Goal: Task Accomplishment & Management: Use online tool/utility

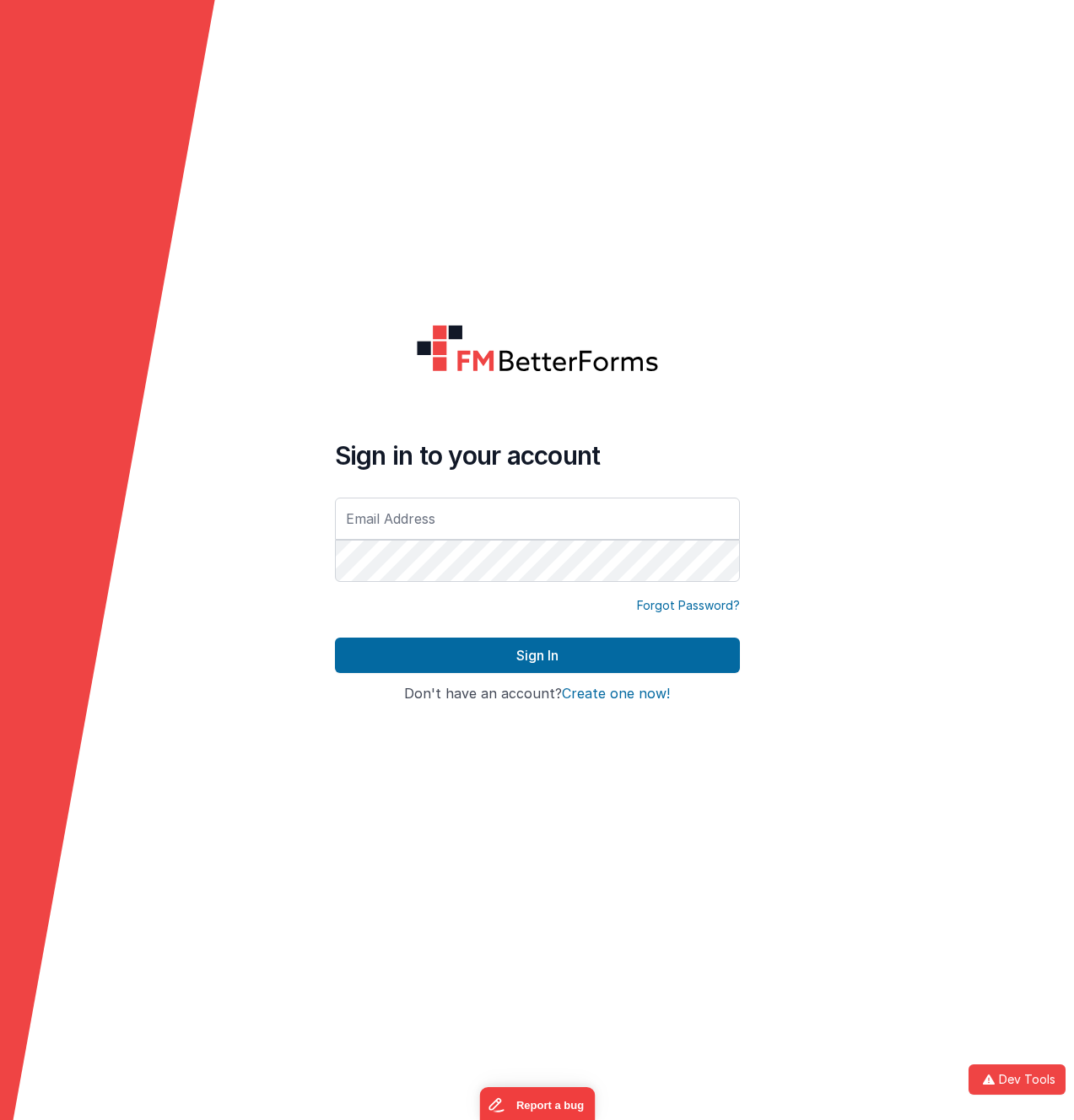
click at [461, 518] on input "text" at bounding box center [537, 519] width 405 height 42
type input "[EMAIL_ADDRESS][DOMAIN_NAME]"
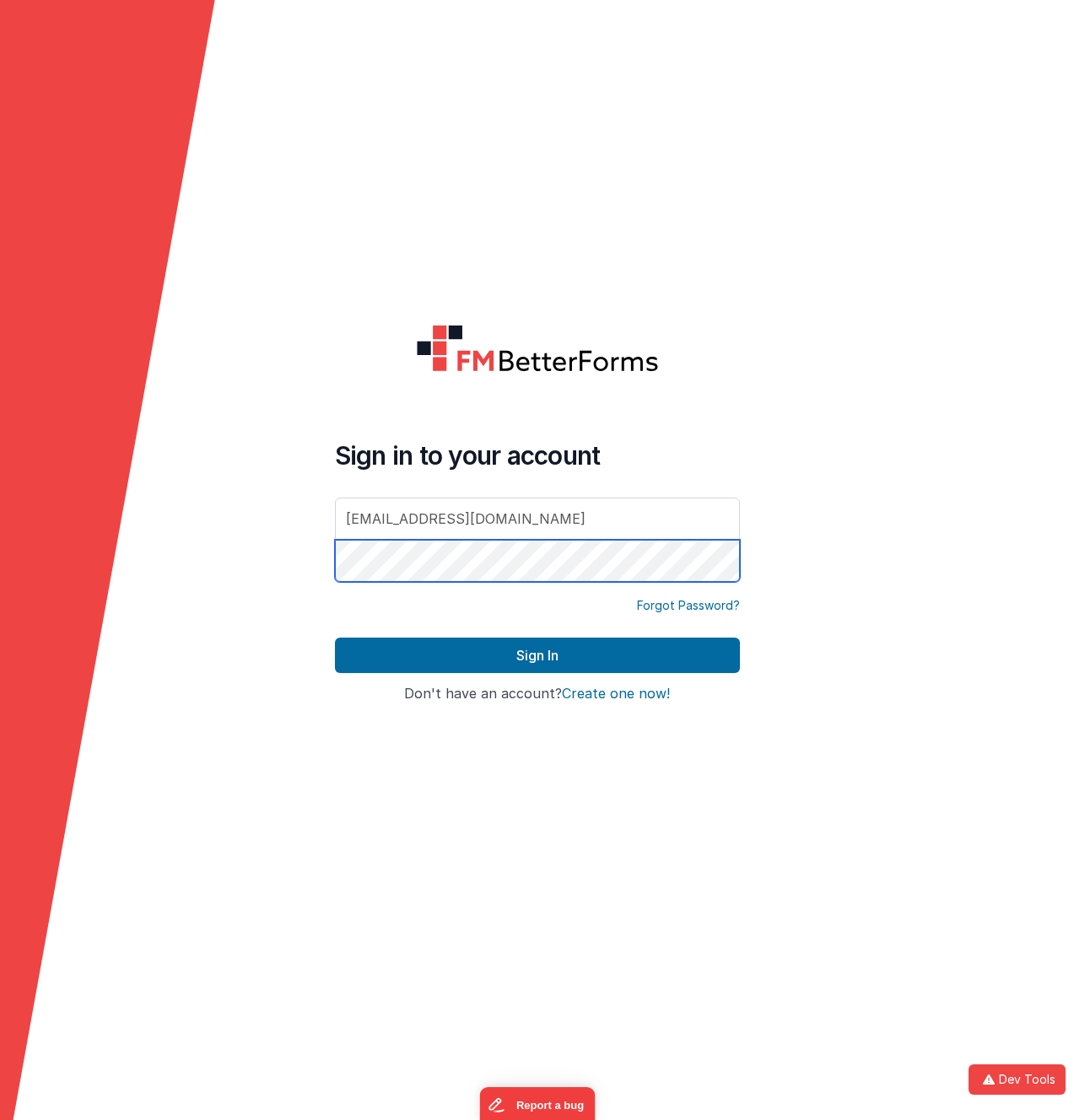
click at [335, 637] on button "Sign In" at bounding box center [537, 655] width 405 height 36
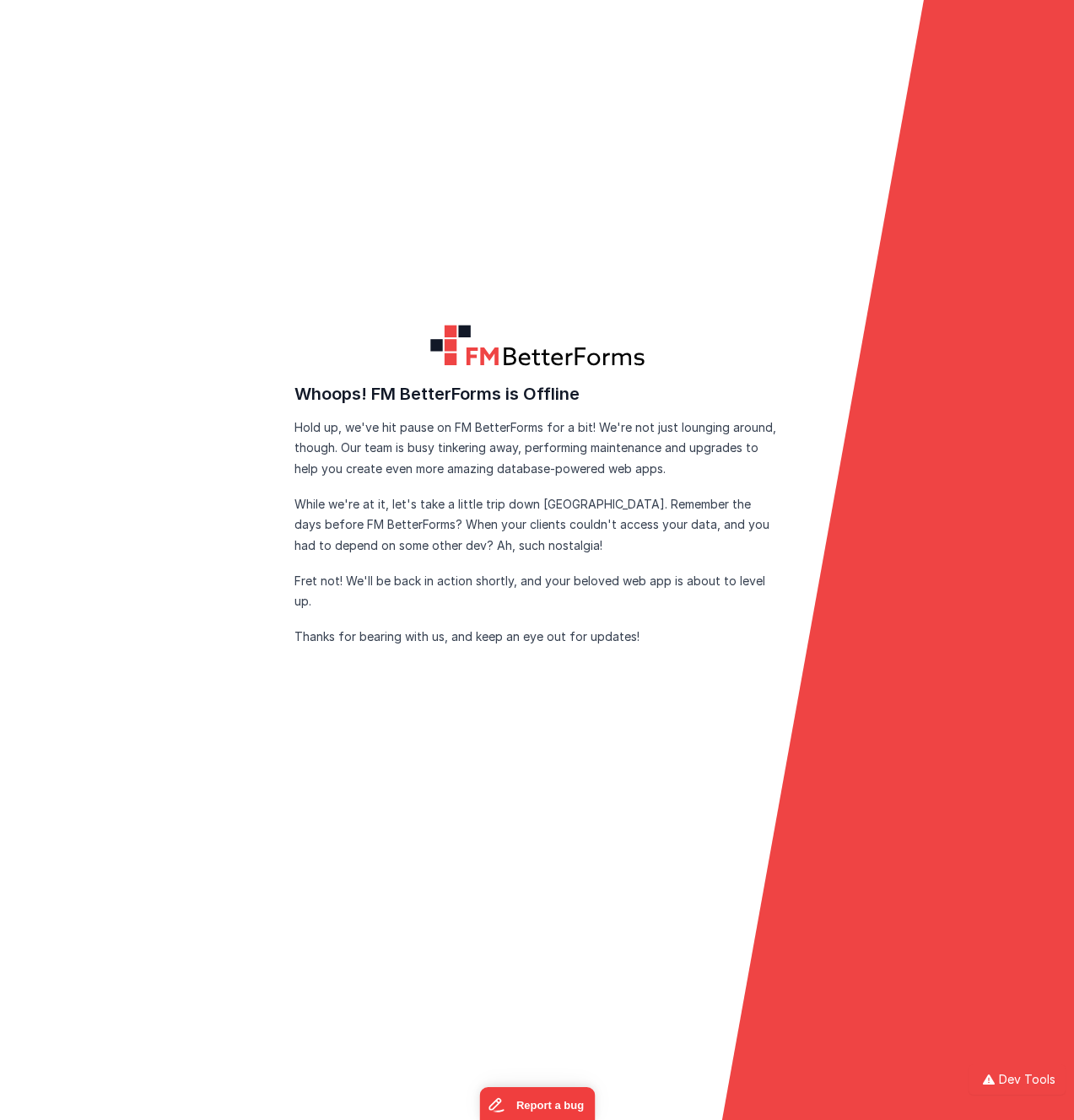
click at [207, 417] on form "FM BetterForms is Offline FM BetterForms is currently down for maintenance and …" at bounding box center [537, 560] width 1074 height 1120
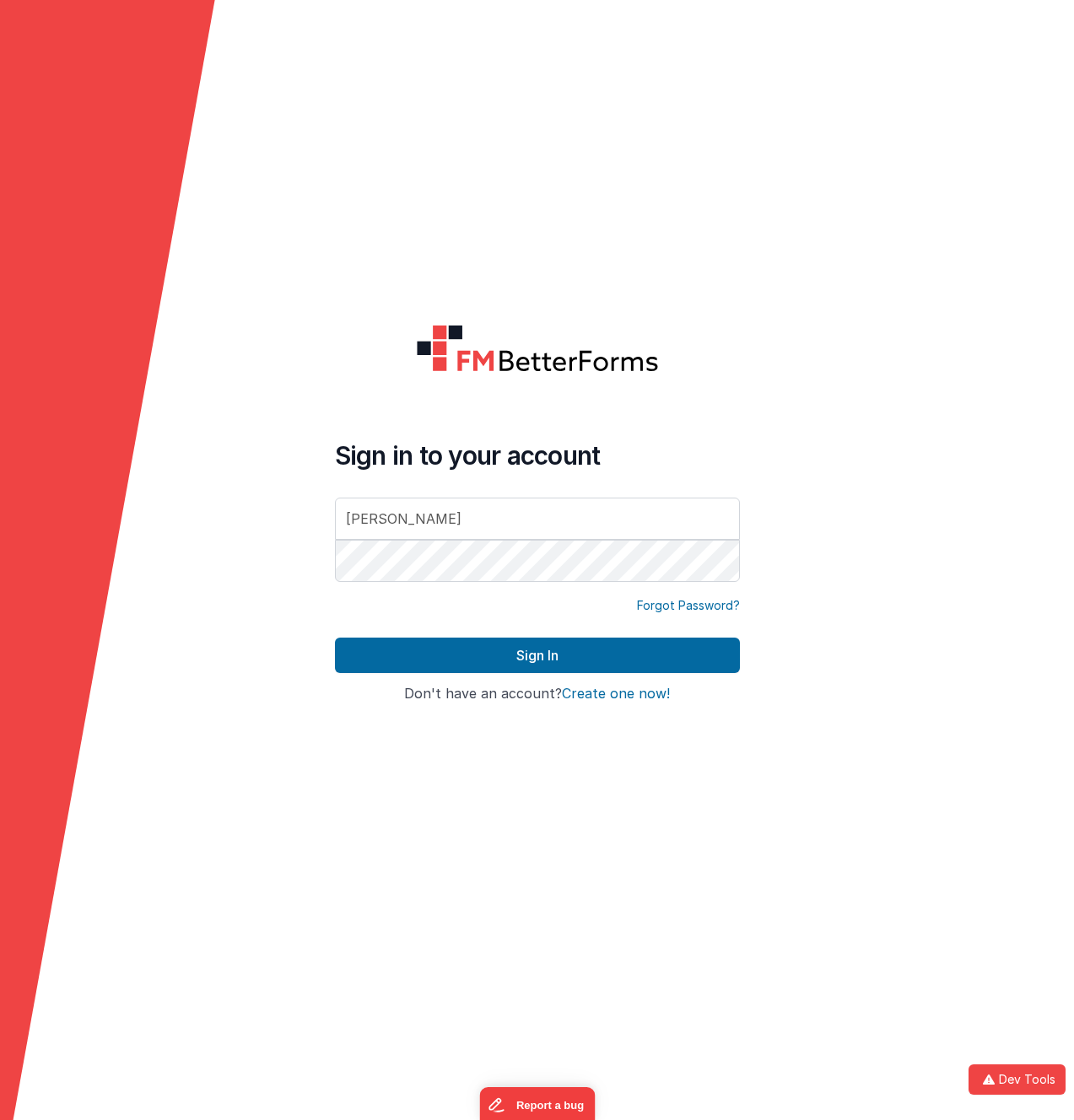
type input "[EMAIL_ADDRESS][DOMAIN_NAME]"
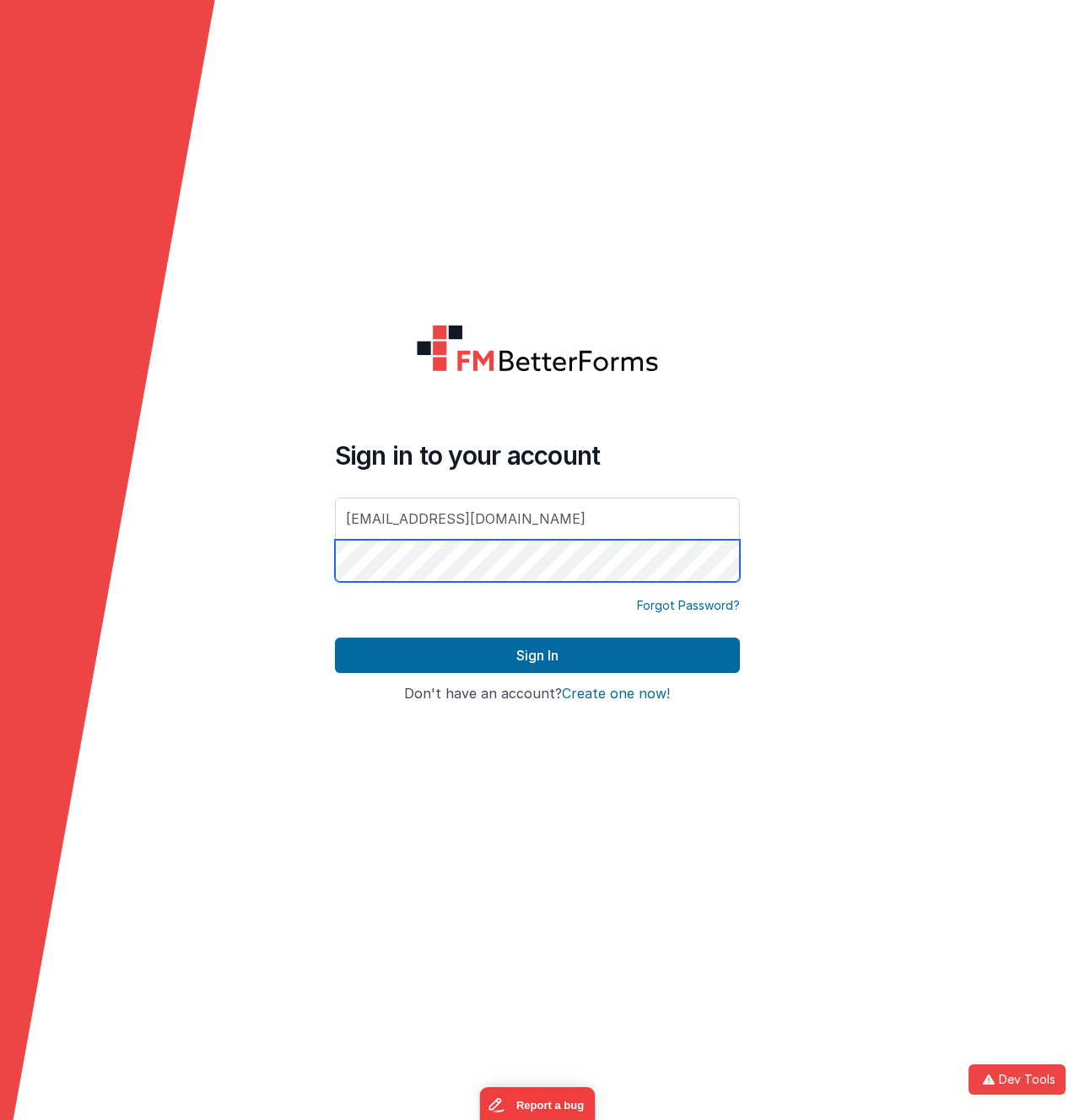
click at [335, 637] on button "Sign In" at bounding box center [537, 655] width 405 height 36
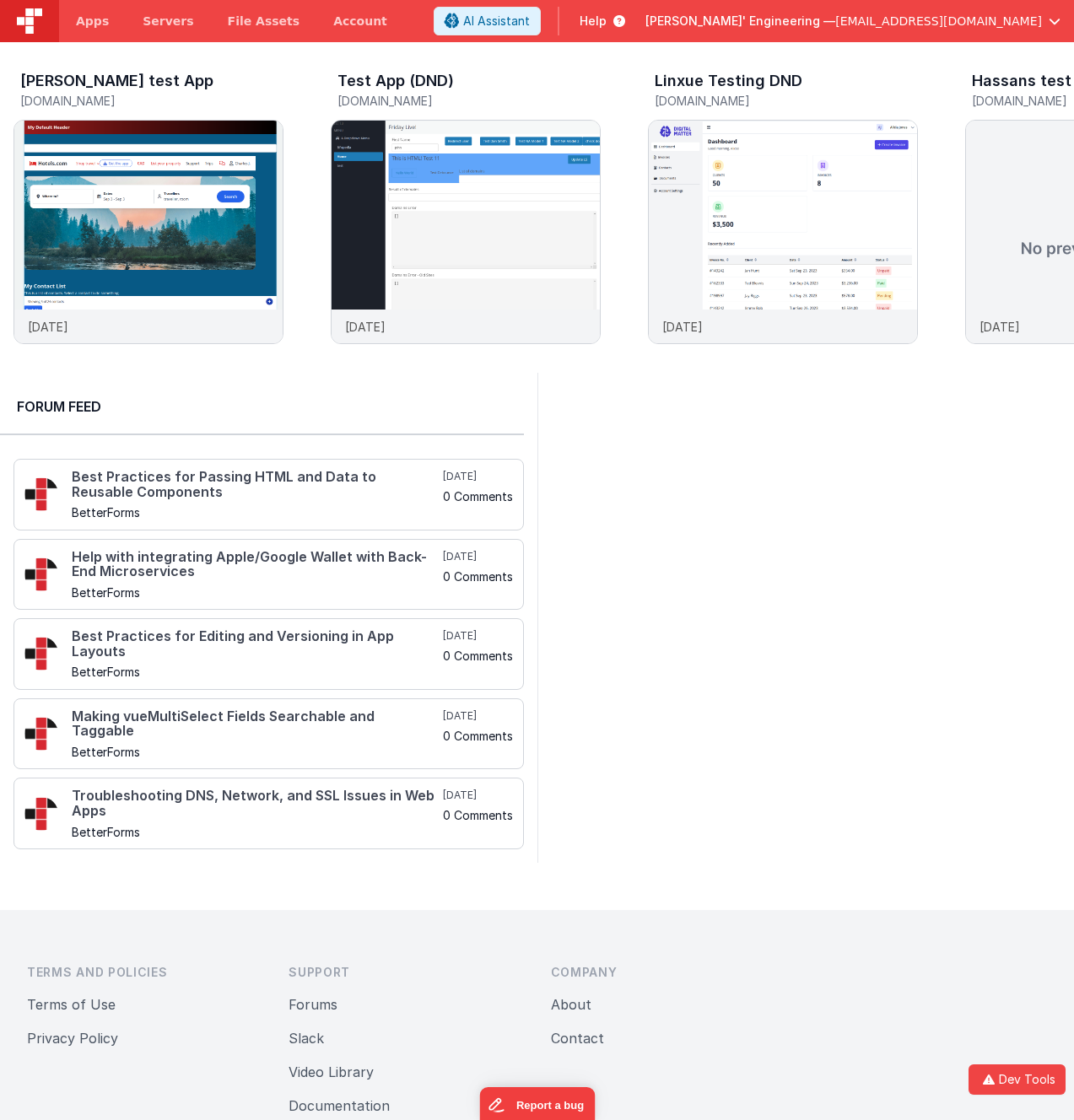
click at [649, 518] on div at bounding box center [806, 617] width 537 height 490
click at [782, 534] on div at bounding box center [806, 617] width 537 height 490
click at [408, 185] on img at bounding box center [465, 254] width 268 height 268
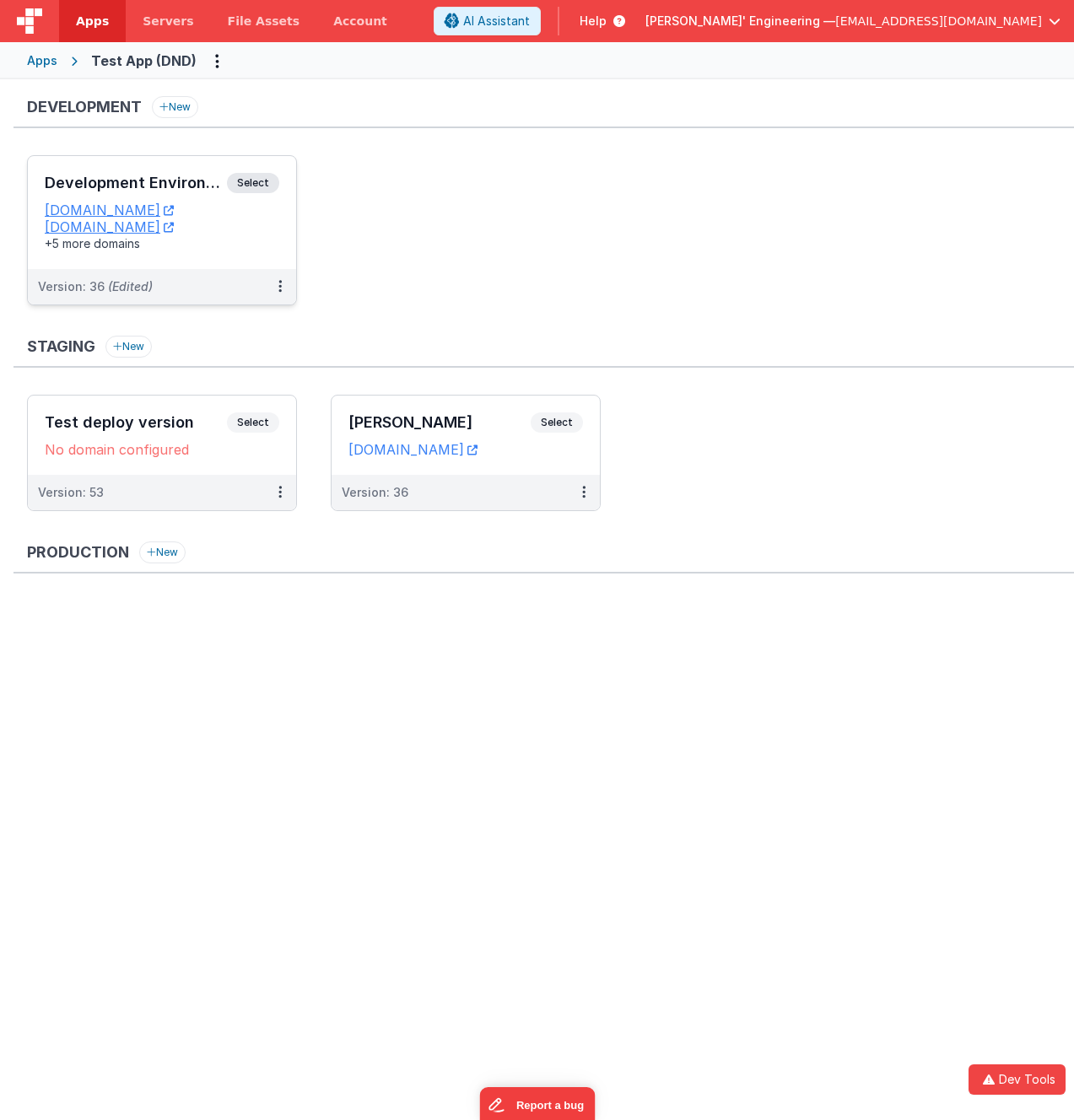
click at [266, 178] on span "Select" at bounding box center [253, 184] width 53 height 21
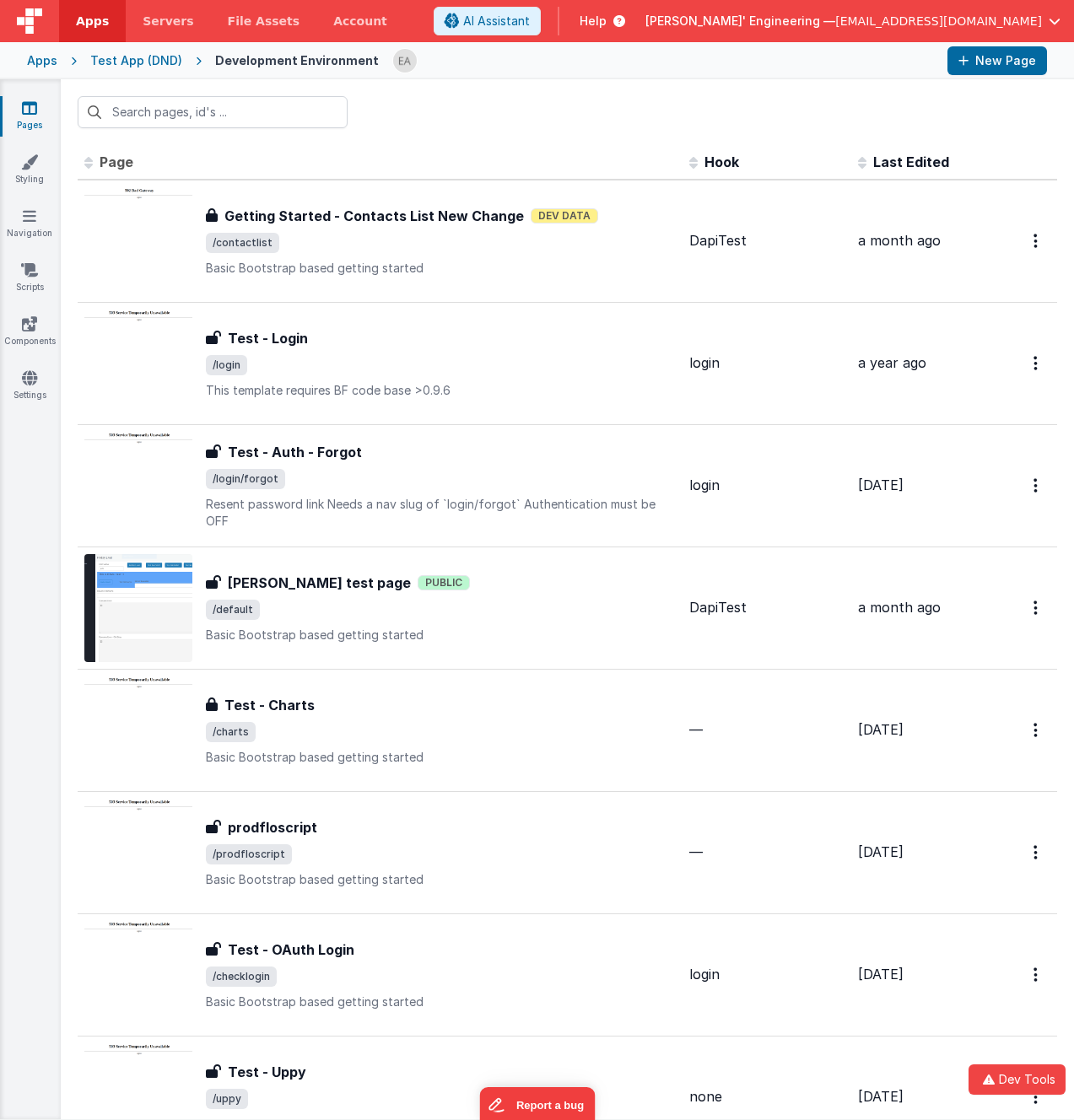
click at [467, 103] on div at bounding box center [568, 112] width 1013 height 66
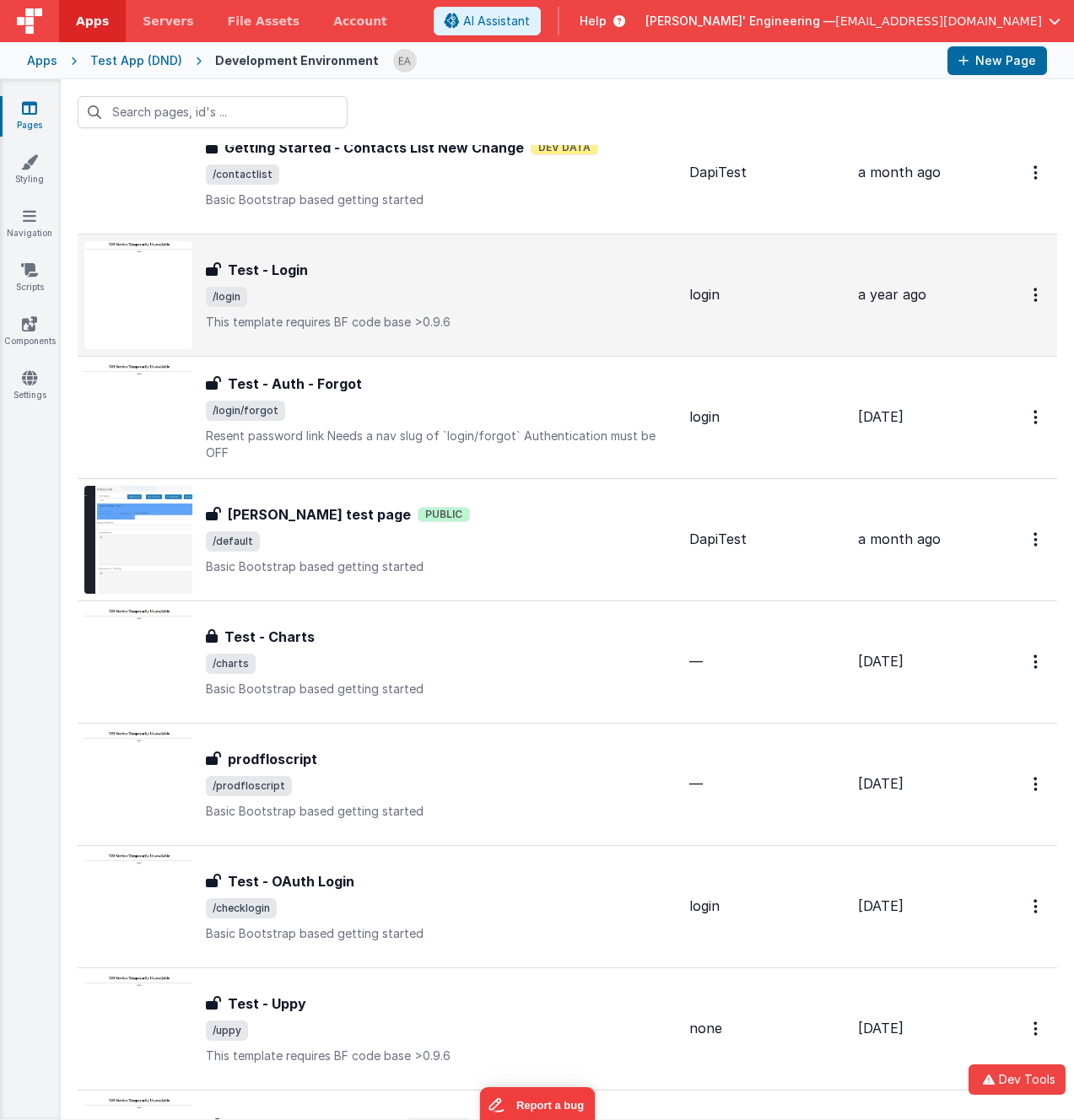
scroll to position [117, 0]
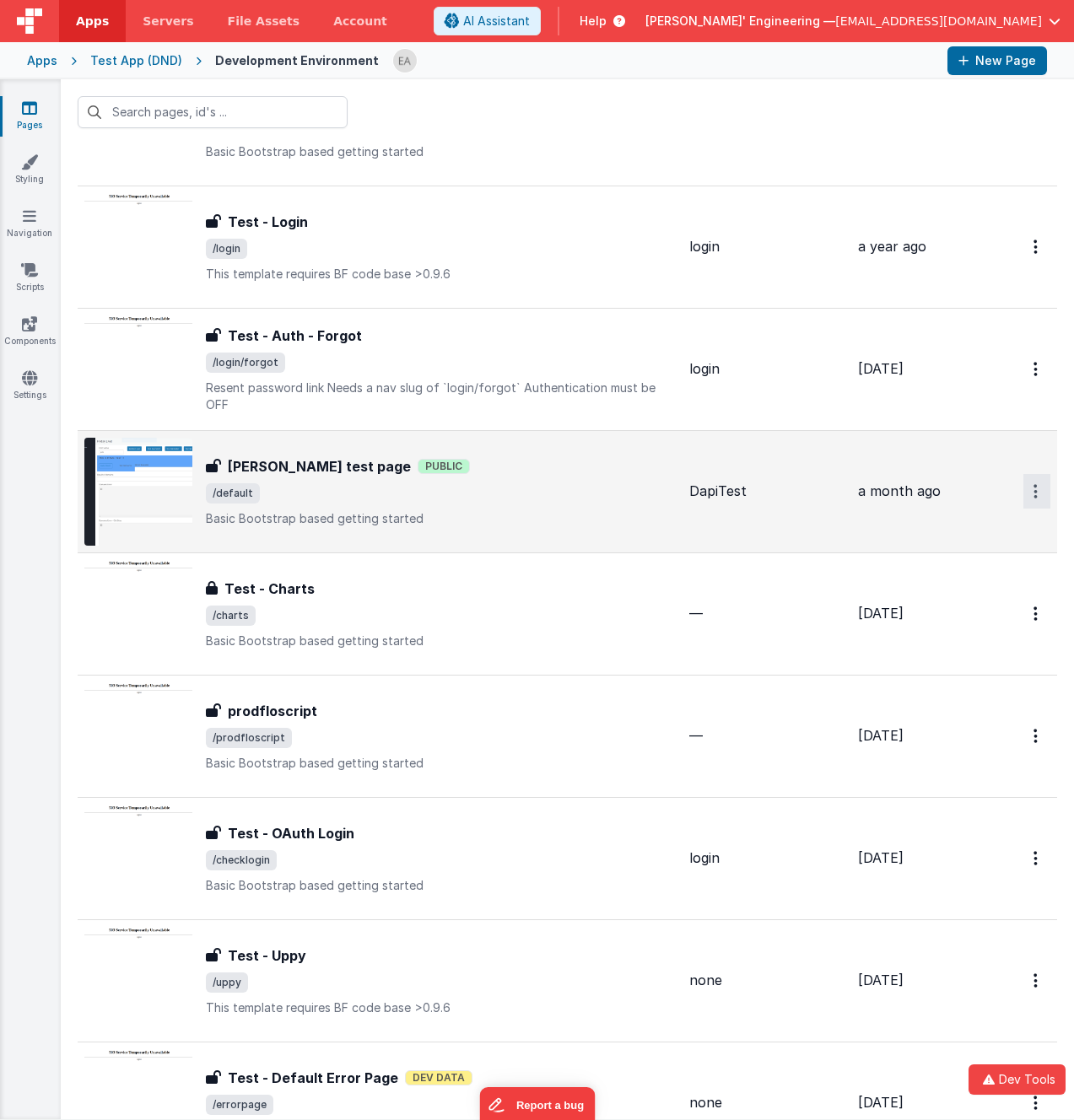
click at [1027, 499] on button "Options" at bounding box center [1036, 491] width 27 height 35
click at [993, 535] on link "Legacy Editor" at bounding box center [976, 530] width 149 height 30
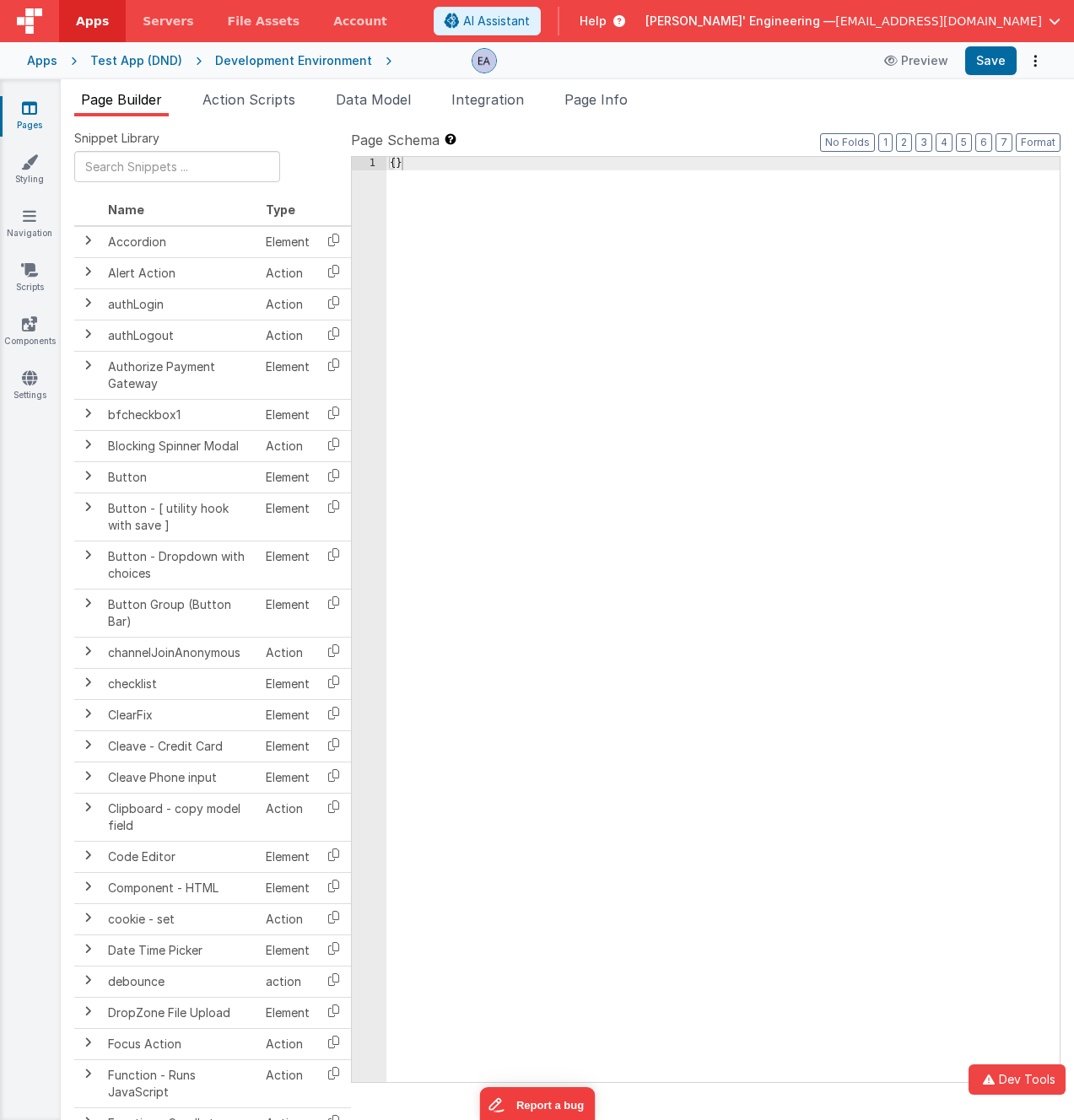
click at [717, 122] on div "Snippet Library Name Type Accordion Element Alert Action Action authLogin Actio…" at bounding box center [568, 632] width 1013 height 1031
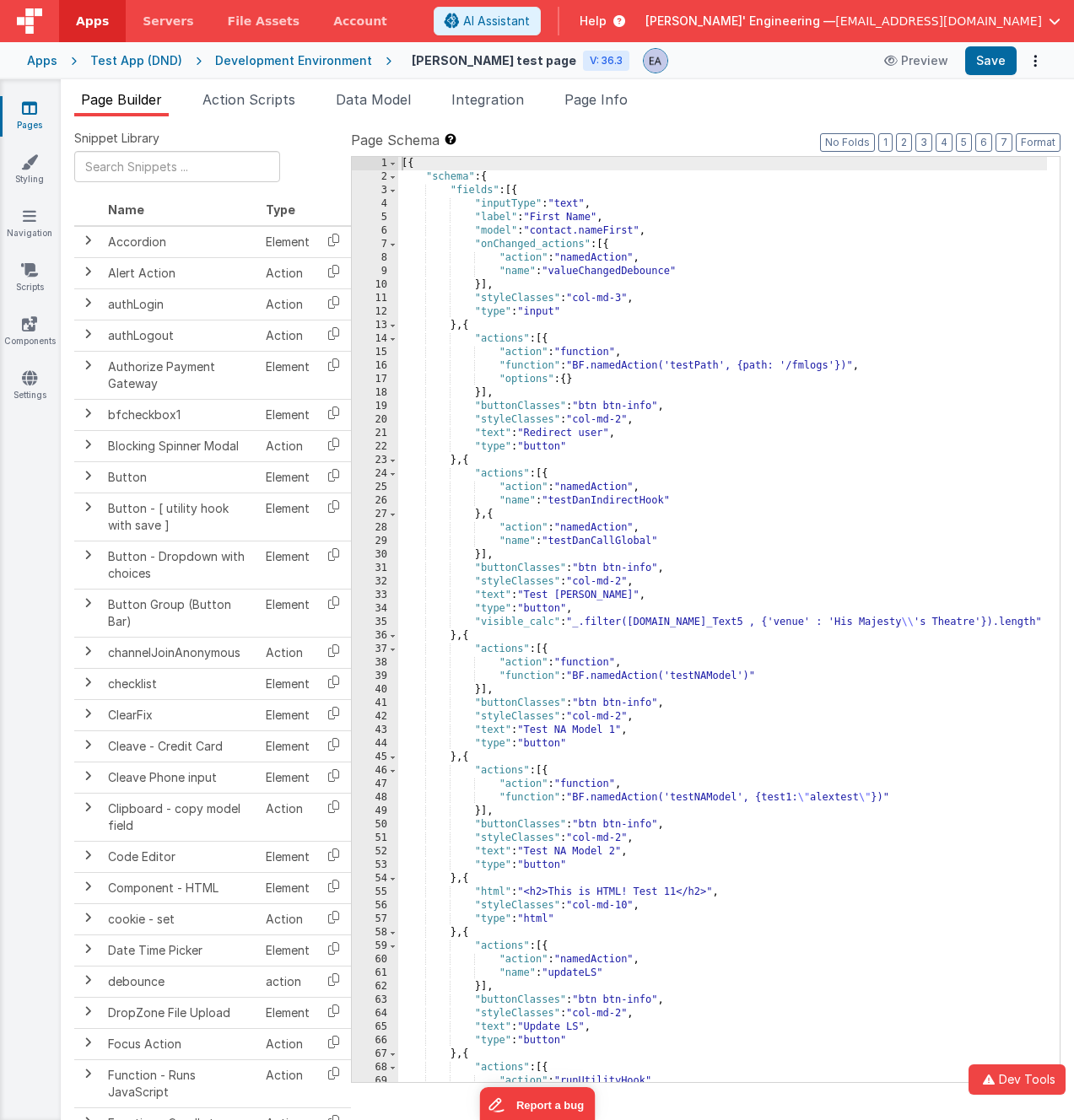
click at [478, 14] on header "Apps Servers File Assets Account Some FUTURE Slot AI Assistant Help Delfs' Engi…" at bounding box center [537, 21] width 1074 height 42
click at [853, 49] on div "Eduardo test page V: 36.3 Preview Save" at bounding box center [719, 60] width 655 height 28
click at [23, 388] on link "Settings" at bounding box center [29, 386] width 61 height 34
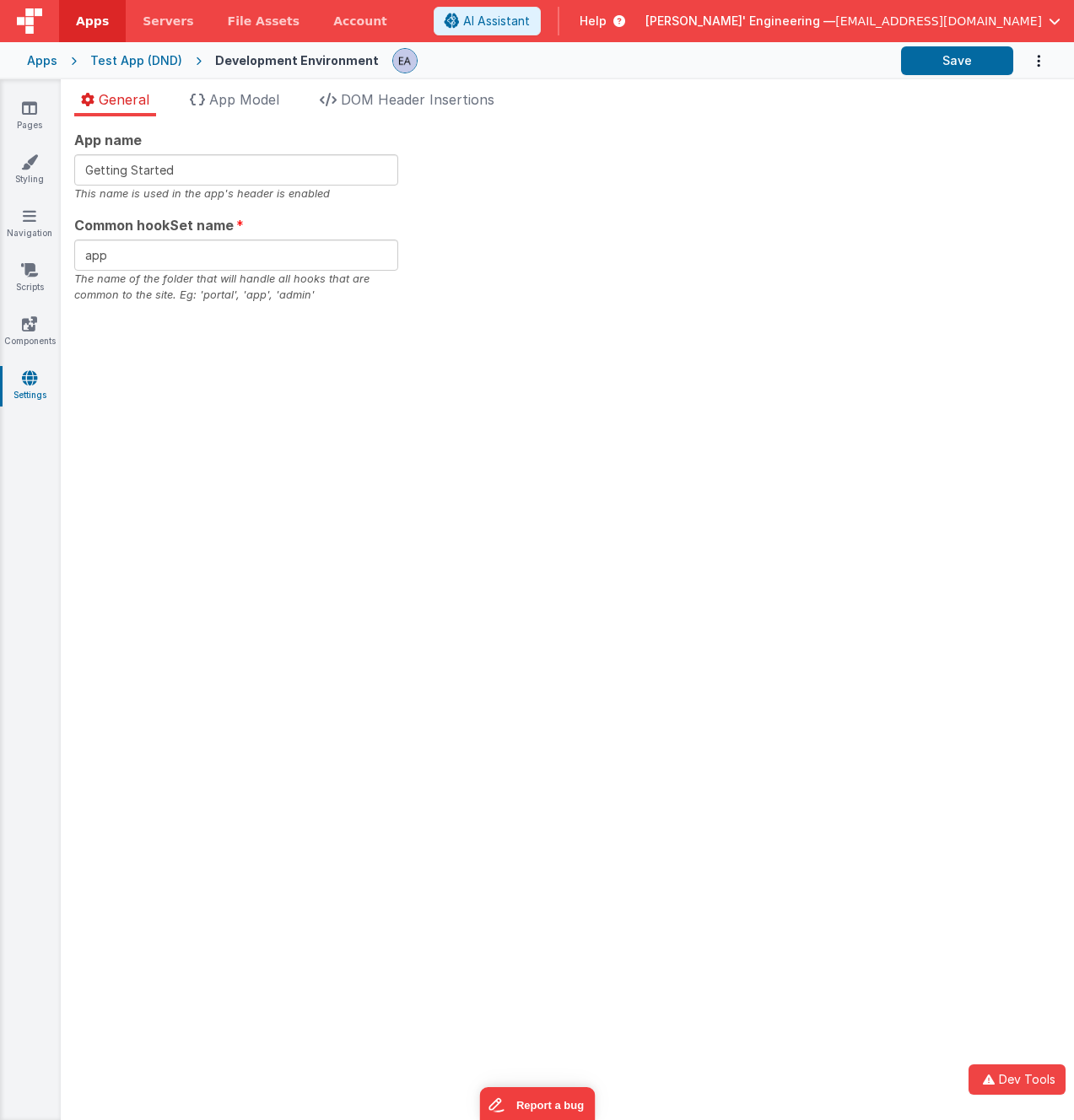
click at [997, 24] on span "[EMAIL_ADDRESS][DOMAIN_NAME]" at bounding box center [938, 21] width 207 height 17
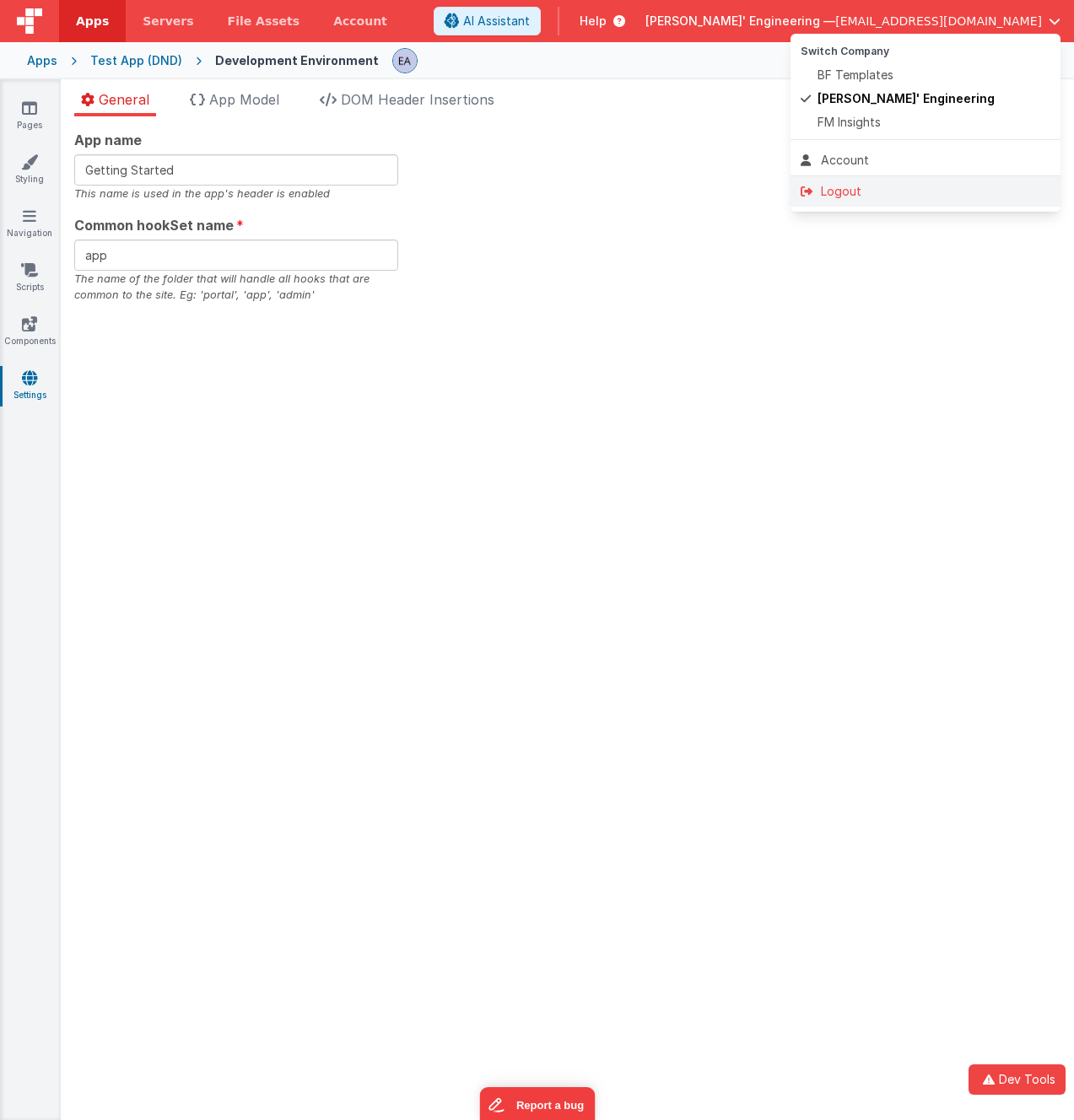
click at [902, 183] on div "Logout" at bounding box center [924, 191] width 249 height 17
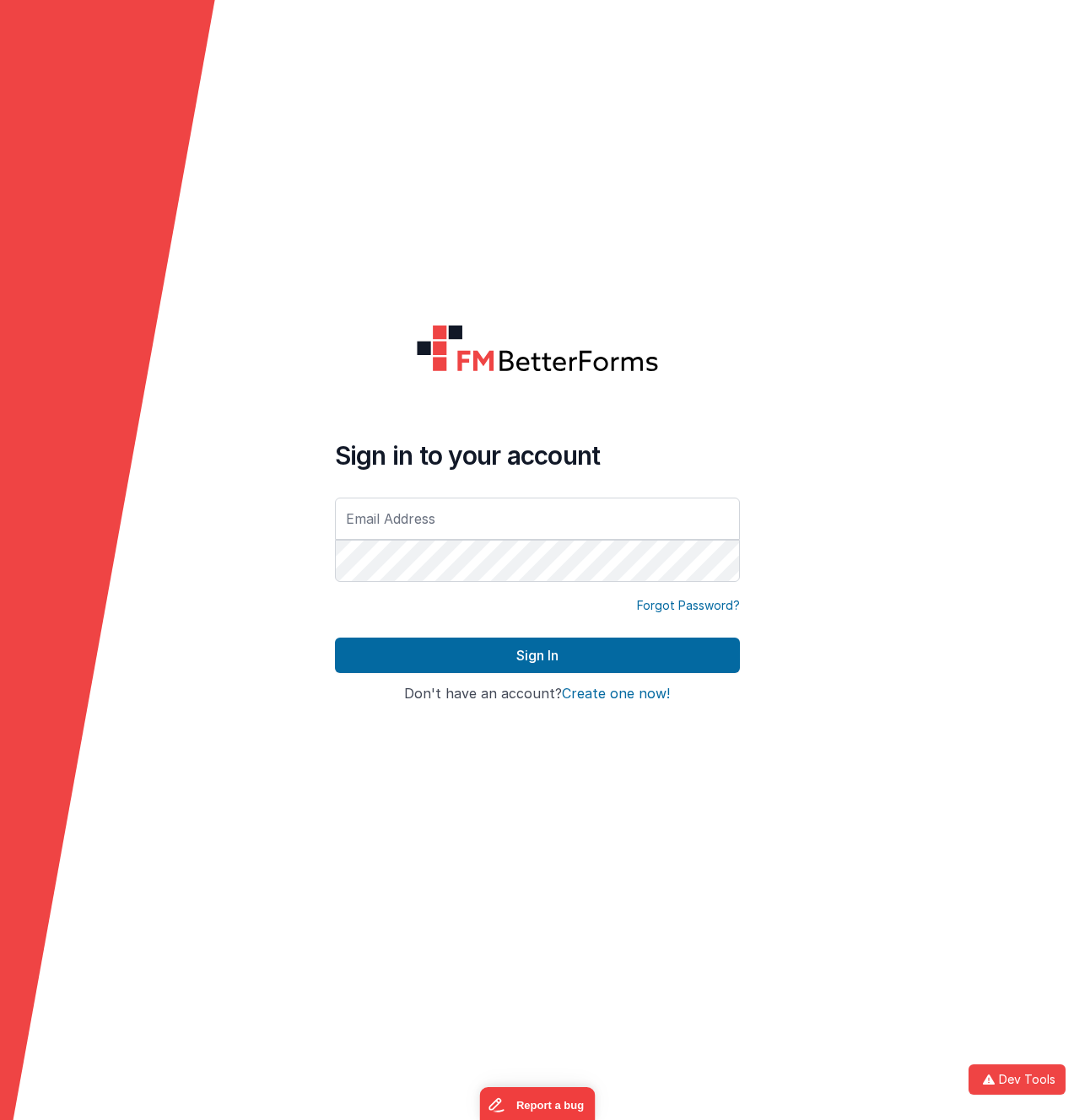
click at [709, 153] on form "Sign in to your account Forgot Password? Sign In Sign in with Google Don't have…" at bounding box center [537, 560] width 1074 height 1120
